Goal: Task Accomplishment & Management: Manage account settings

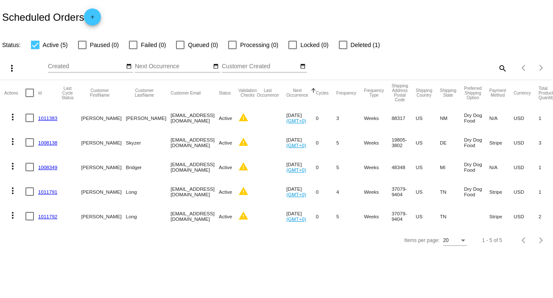
click at [48, 215] on link "1011792" at bounding box center [47, 217] width 19 height 6
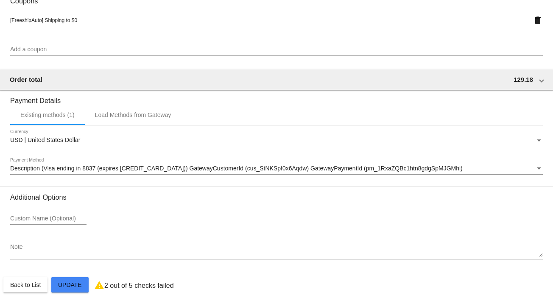
scroll to position [710, 0]
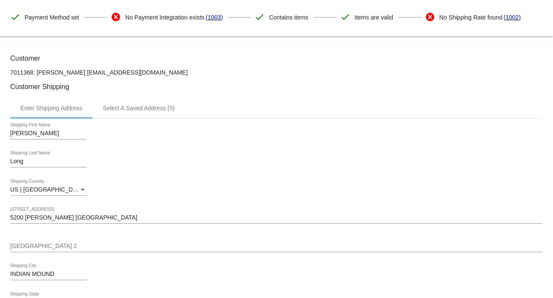
scroll to position [0, 0]
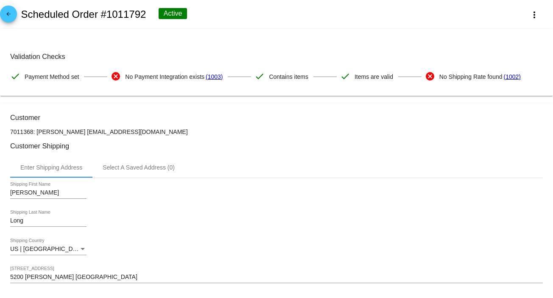
click at [7, 12] on mat-icon "arrow_back" at bounding box center [8, 16] width 10 height 10
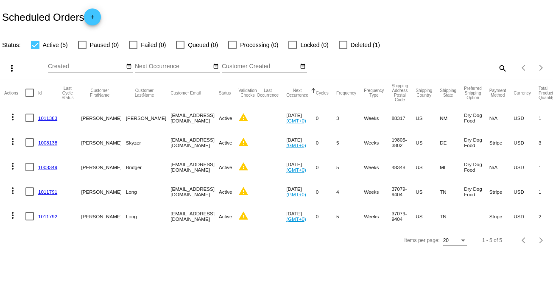
click at [45, 215] on link "1011792" at bounding box center [47, 217] width 19 height 6
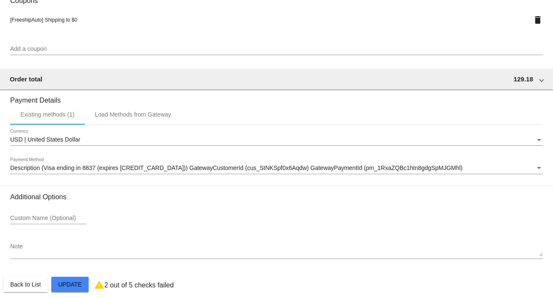
scroll to position [710, 0]
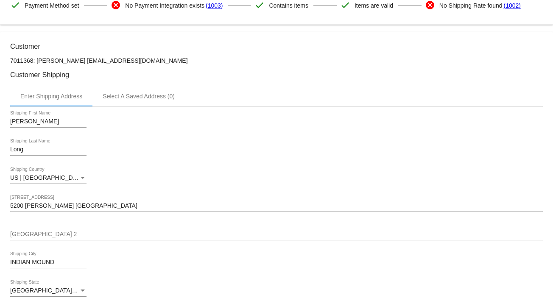
scroll to position [0, 0]
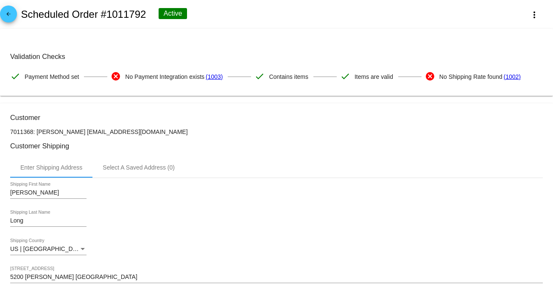
click at [90, 277] on input "5200 BOWERS CEMENTERY ROAD" at bounding box center [276, 277] width 533 height 7
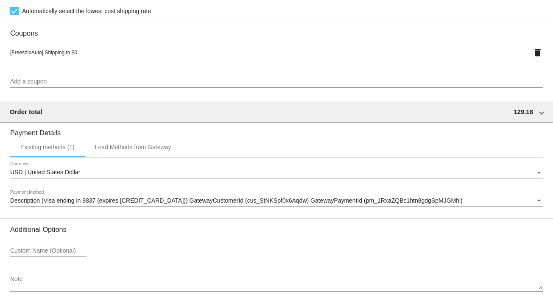
scroll to position [710, 0]
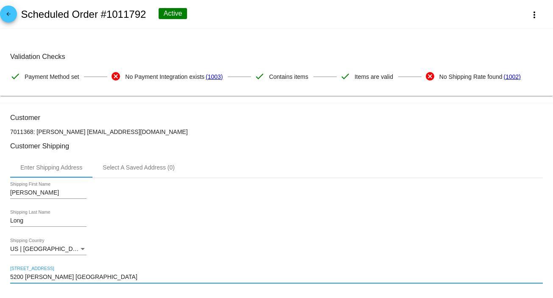
scroll to position [0, 0]
type input "5200 [PERSON_NAME] [GEOGRAPHIC_DATA]"
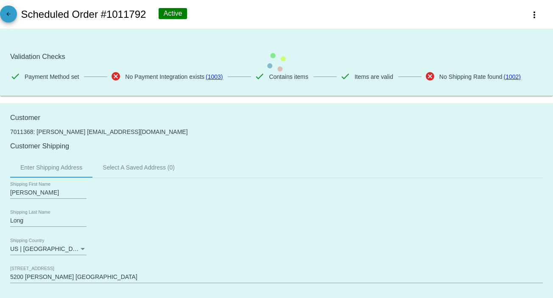
click at [7, 9] on span "arrow_back" at bounding box center [8, 16] width 10 height 21
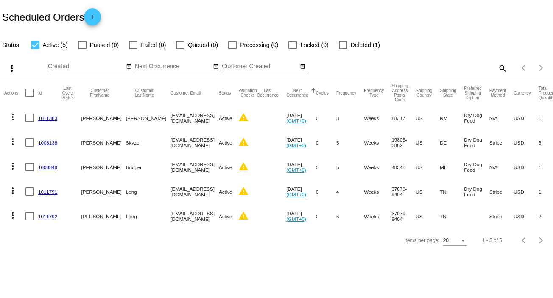
click at [49, 215] on link "1011792" at bounding box center [47, 217] width 19 height 6
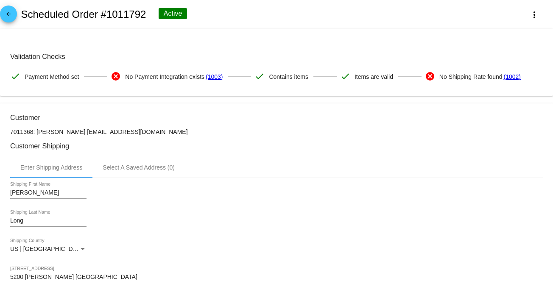
click at [14, 16] on link "arrow_back" at bounding box center [8, 14] width 17 height 17
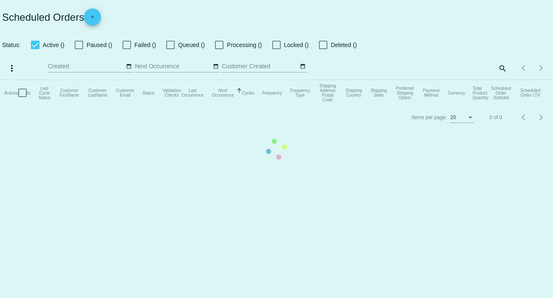
click at [503, 68] on mat-icon "search" at bounding box center [502, 68] width 10 height 13
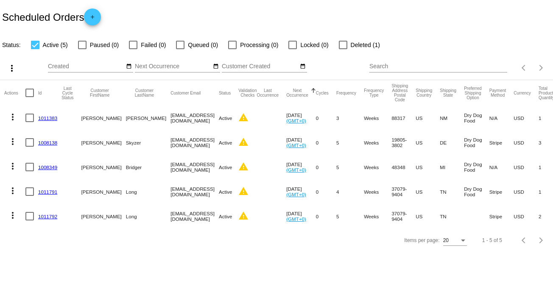
click at [52, 191] on link "1011791" at bounding box center [47, 192] width 19 height 6
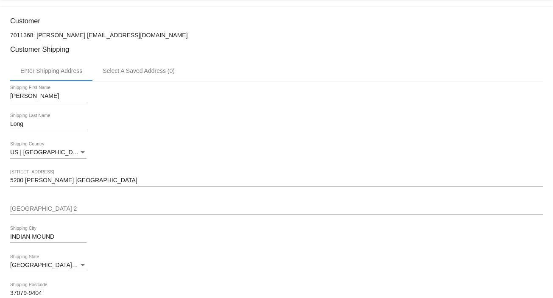
scroll to position [113, 0]
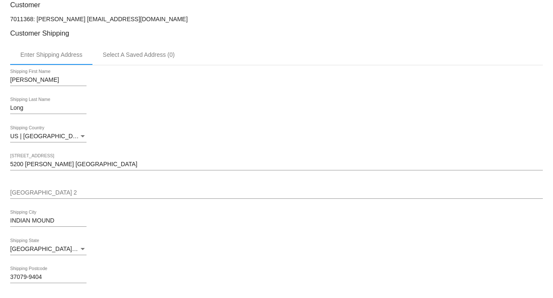
click at [91, 163] on input "5200 BOWERS CEMENTERY ROAD" at bounding box center [276, 164] width 533 height 7
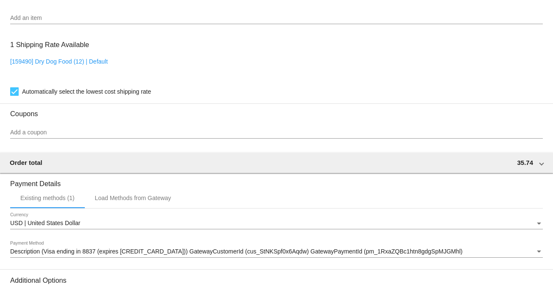
scroll to position [660, 0]
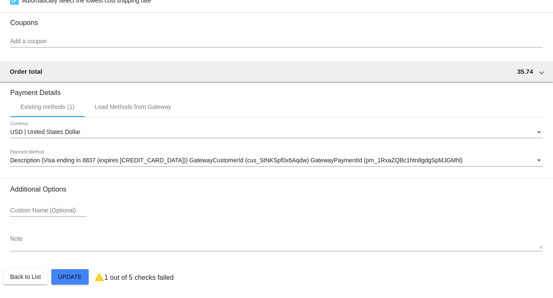
type input "5200 [PERSON_NAME] [GEOGRAPHIC_DATA]"
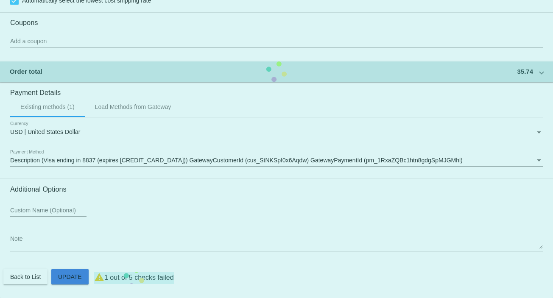
scroll to position [321, 0]
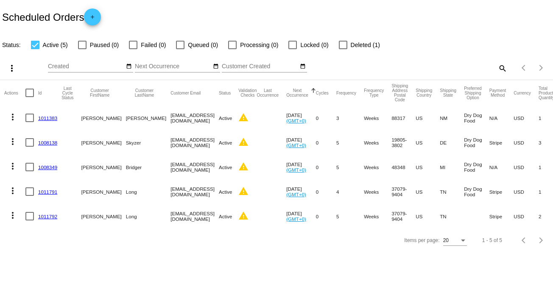
click at [51, 190] on link "1011791" at bounding box center [47, 192] width 19 height 6
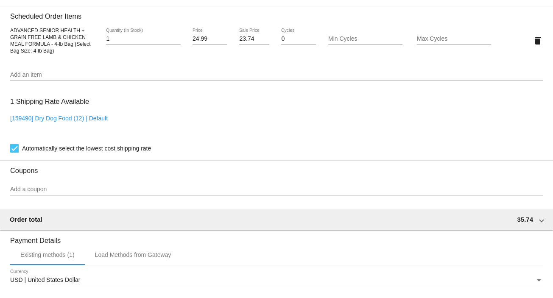
scroll to position [509, 0]
click at [22, 192] on input "Add a coupon" at bounding box center [276, 189] width 533 height 7
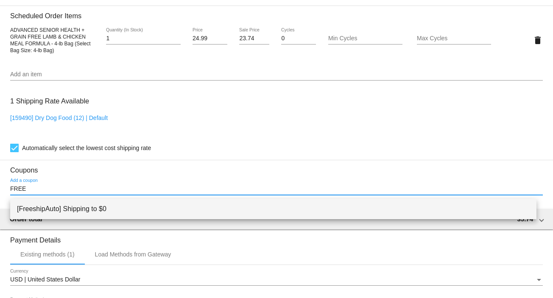
type input "FREE"
click at [65, 215] on span "[FreeshipAuto] Shipping to $0" at bounding box center [273, 209] width 513 height 20
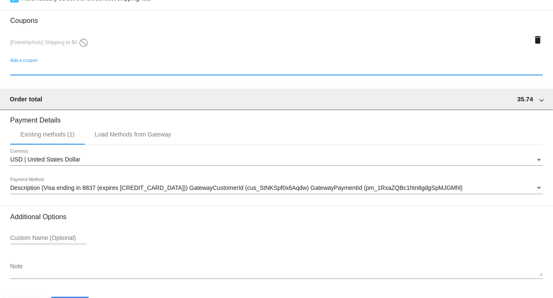
scroll to position [690, 0]
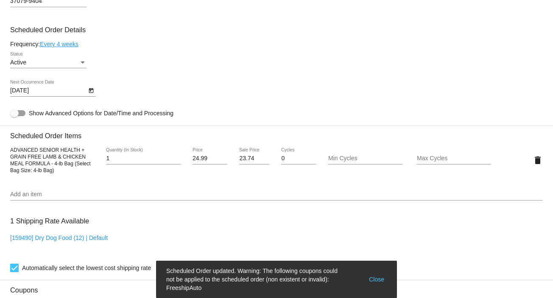
scroll to position [464, 0]
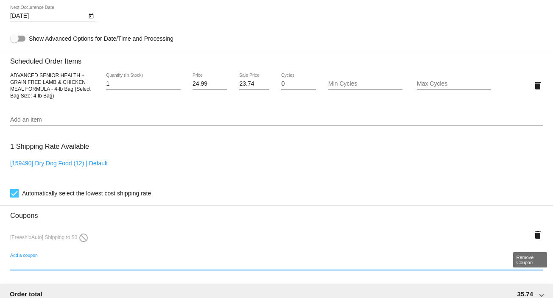
click at [533, 235] on mat-icon "delete" at bounding box center [538, 235] width 10 height 10
